Goal: Find specific page/section: Find specific page/section

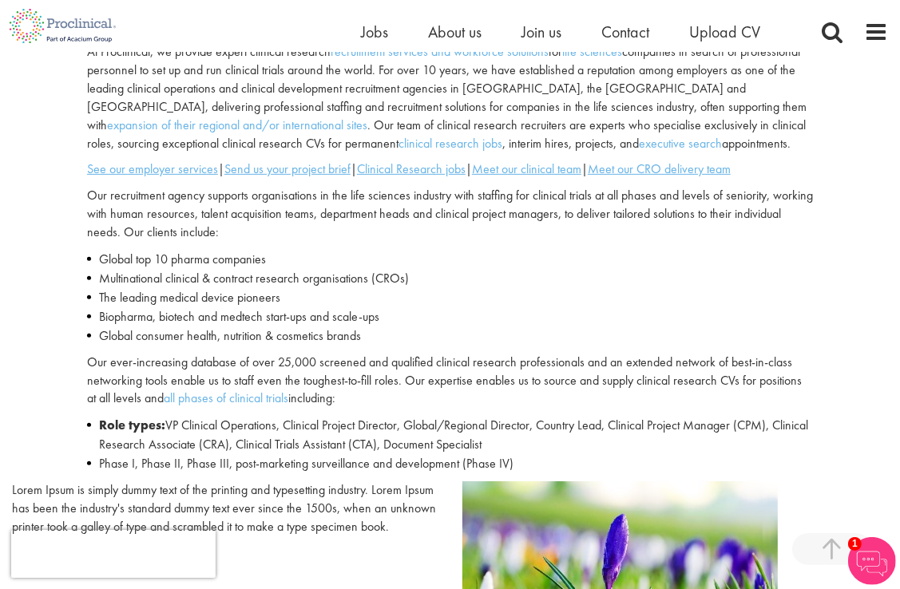
scroll to position [500, 0]
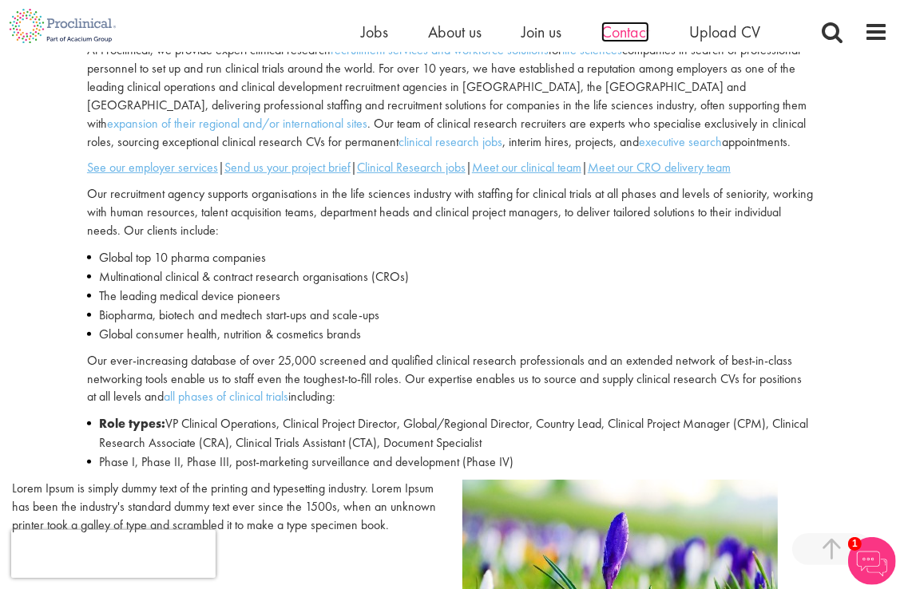
click at [644, 30] on span "Contact" at bounding box center [625, 32] width 48 height 21
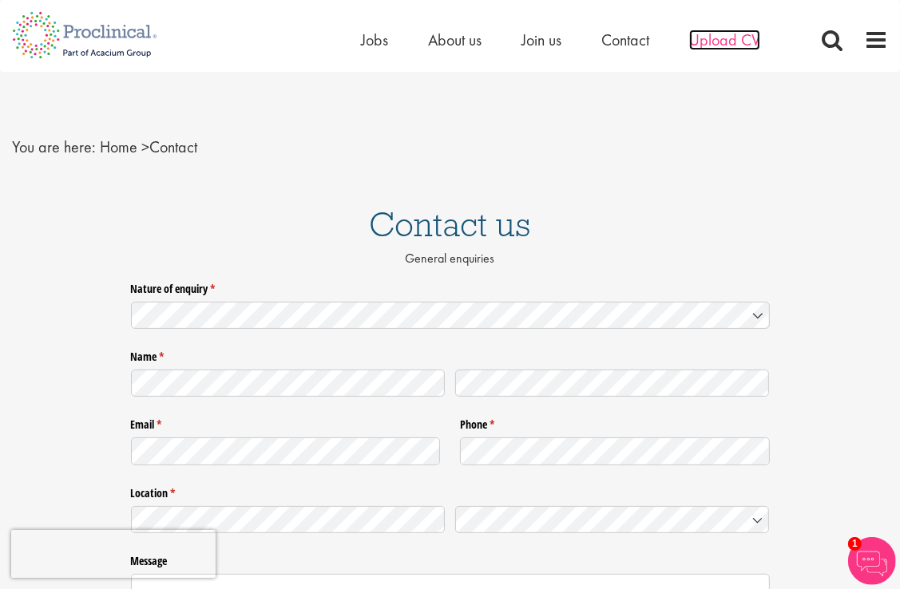
click at [725, 40] on span "Upload CV" at bounding box center [724, 40] width 71 height 21
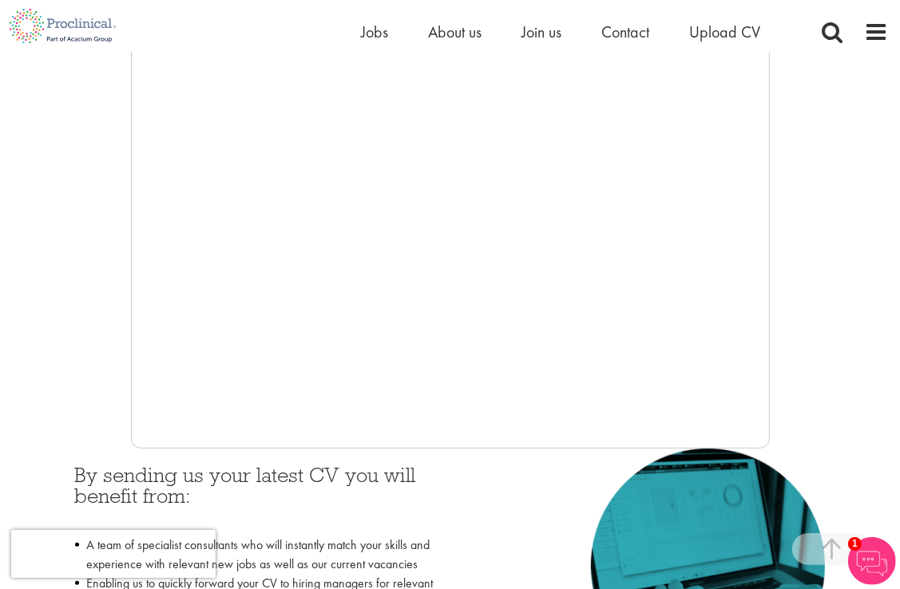
scroll to position [362, 0]
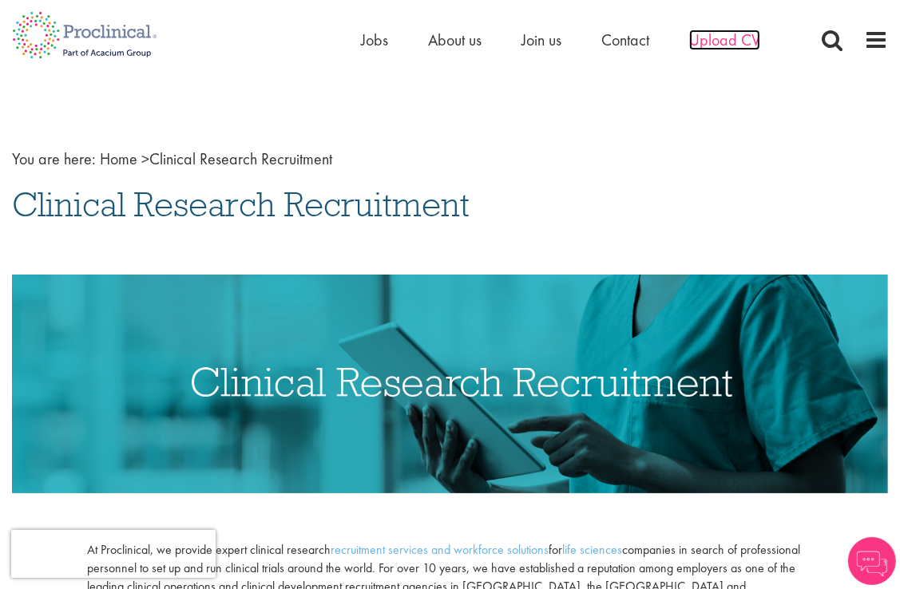
click at [737, 32] on span "Upload CV" at bounding box center [724, 40] width 71 height 21
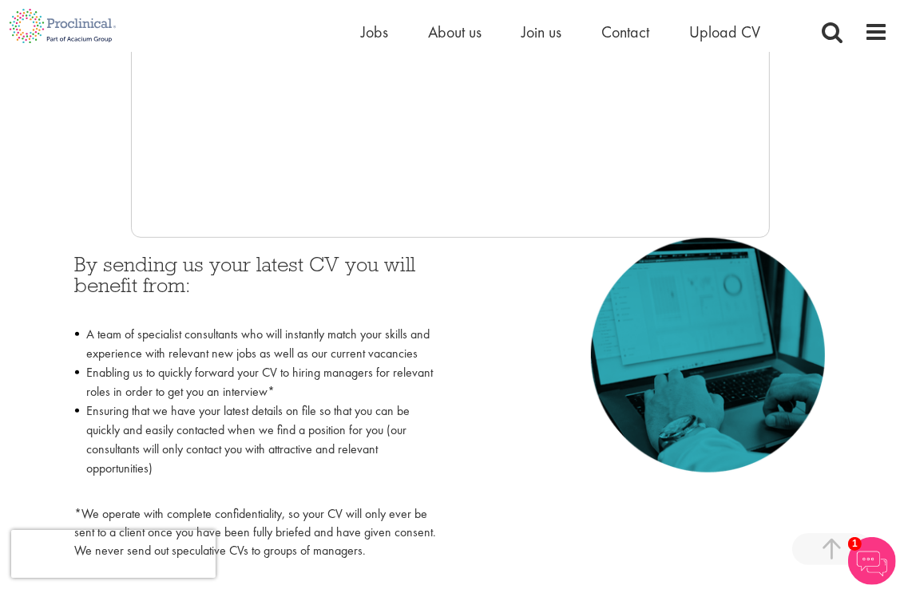
scroll to position [569, 0]
click at [625, 29] on span "Contact" at bounding box center [625, 32] width 48 height 21
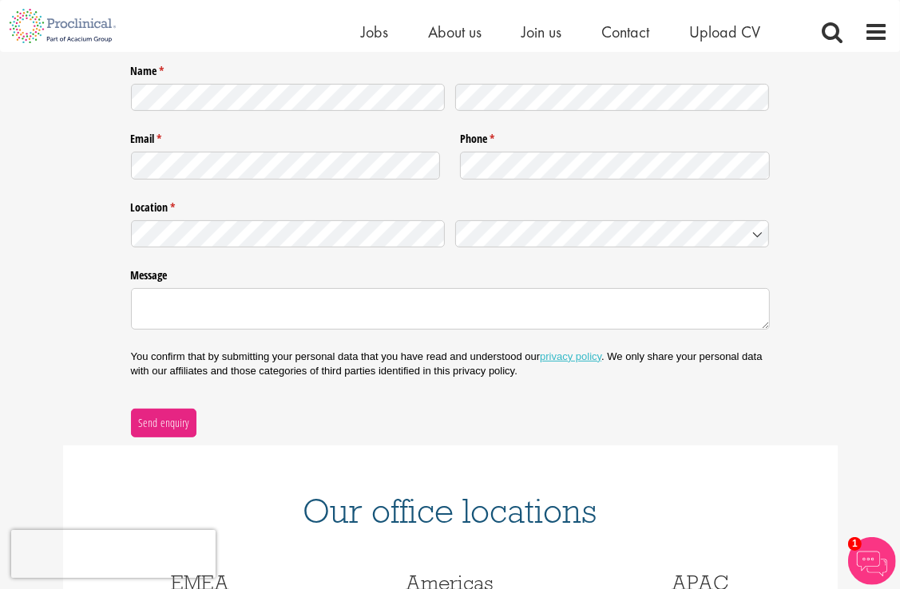
scroll to position [271, 0]
